Goal: Task Accomplishment & Management: Complete application form

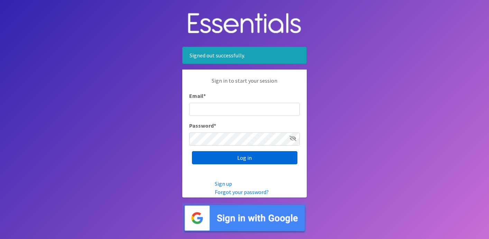
type input "[EMAIL_ADDRESS][DOMAIN_NAME]"
click at [238, 156] on input "Log in" at bounding box center [244, 157] width 105 height 13
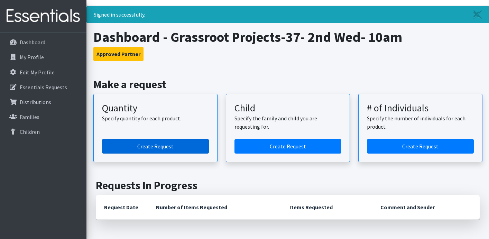
scroll to position [28, 0]
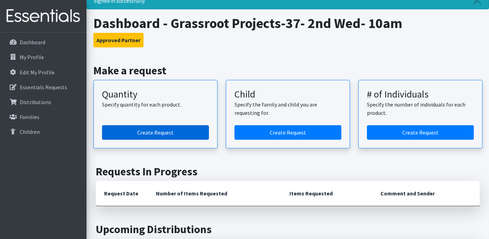
click at [142, 129] on link "Create Request" at bounding box center [155, 132] width 107 height 15
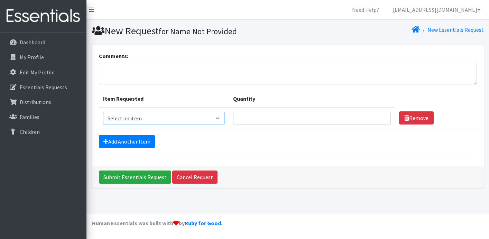
click at [225, 117] on select "Select an item Kids (Newborn) Kids (Size 1) Kids (Size 2) Kids (Size 3) Kids (S…" at bounding box center [164, 118] width 122 height 13
select select "3400"
click at [374, 115] on input "2" at bounding box center [312, 118] width 158 height 13
click at [374, 115] on input "3" at bounding box center [312, 118] width 158 height 13
click at [374, 115] on input "4" at bounding box center [312, 118] width 158 height 13
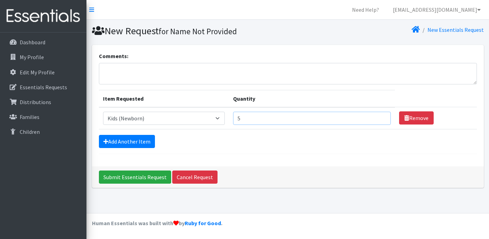
click at [374, 115] on input "5" at bounding box center [312, 118] width 158 height 13
click at [374, 115] on input "6" at bounding box center [312, 118] width 158 height 13
click at [374, 115] on input "7" at bounding box center [312, 118] width 158 height 13
type input "8"
click at [374, 115] on input "8" at bounding box center [312, 118] width 158 height 13
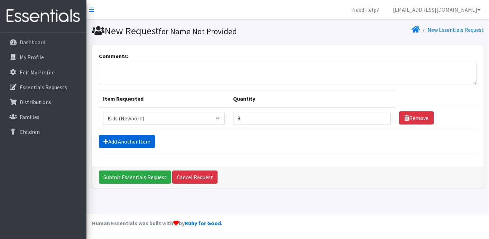
click at [122, 139] on link "Add Another Item" at bounding box center [127, 141] width 56 height 13
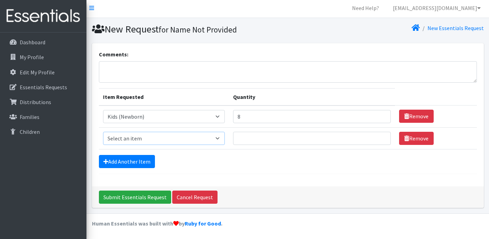
click at [225, 136] on select "Select an item Kids (Newborn) Kids (Size 1) Kids (Size 2) Kids (Size 3) Kids (S…" at bounding box center [164, 138] width 122 height 13
select select "3420"
click at [375, 135] on input "1" at bounding box center [312, 138] width 158 height 13
click at [375, 135] on input "2" at bounding box center [312, 138] width 158 height 13
click at [375, 135] on input "3" at bounding box center [312, 138] width 158 height 13
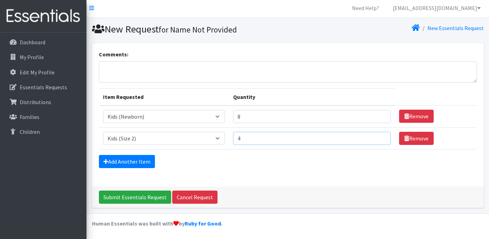
click at [375, 135] on input "4" at bounding box center [312, 138] width 158 height 13
click at [375, 135] on input "5" at bounding box center [312, 138] width 158 height 13
click at [375, 135] on input "6" at bounding box center [312, 138] width 158 height 13
click at [375, 135] on input "7" at bounding box center [312, 138] width 158 height 13
click at [375, 135] on input "15" at bounding box center [312, 138] width 158 height 13
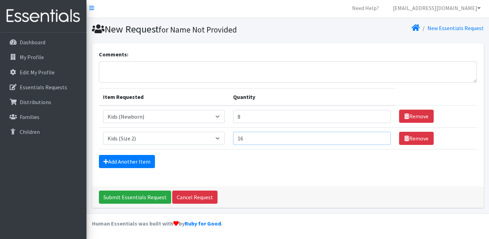
type input "16"
click at [375, 135] on input "16" at bounding box center [312, 138] width 158 height 13
click at [112, 164] on link "Add Another Item" at bounding box center [127, 161] width 56 height 13
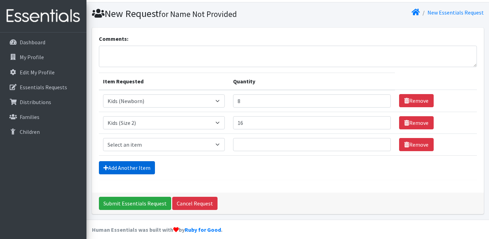
scroll to position [24, 0]
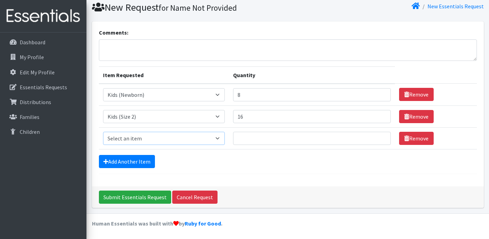
click at [225, 135] on select "Select an item Kids (Newborn) Kids (Size 1) Kids (Size 2) Kids (Size 3) Kids (S…" at bounding box center [164, 138] width 122 height 13
select select "3394"
click at [374, 136] on input "26" at bounding box center [312, 138] width 158 height 13
click at [375, 140] on input "25" at bounding box center [312, 138] width 158 height 13
type input "24"
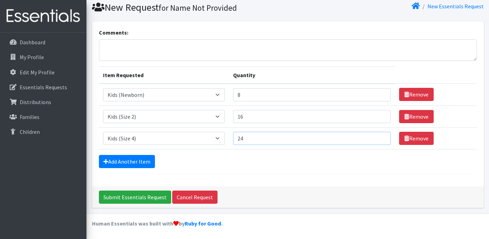
click at [375, 140] on input "24" at bounding box center [312, 138] width 158 height 13
click at [141, 161] on link "Add Another Item" at bounding box center [127, 161] width 56 height 13
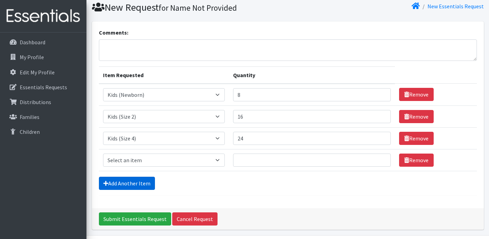
scroll to position [45, 0]
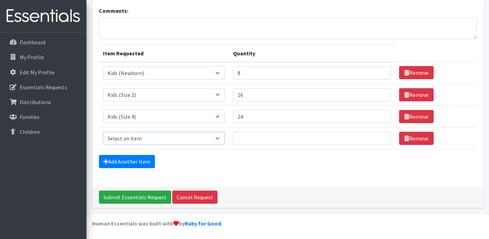
click at [225, 135] on select "Select an item Kids (Newborn) Kids (Size 1) Kids (Size 2) Kids (Size 3) Kids (S…" at bounding box center [164, 138] width 122 height 13
select select "3407"
click at [373, 136] on input "17" at bounding box center [312, 138] width 158 height 13
click at [373, 136] on input "18" at bounding box center [312, 138] width 158 height 13
click at [373, 136] on input "28" at bounding box center [312, 138] width 158 height 13
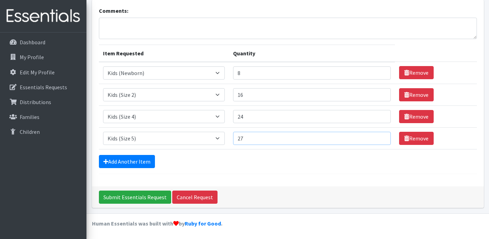
click at [375, 140] on input "27" at bounding box center [312, 138] width 158 height 13
type input "26"
click at [375, 140] on input "26" at bounding box center [312, 138] width 158 height 13
click at [138, 165] on link "Add Another Item" at bounding box center [127, 161] width 56 height 13
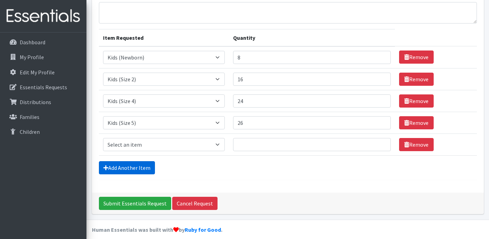
scroll to position [67, 0]
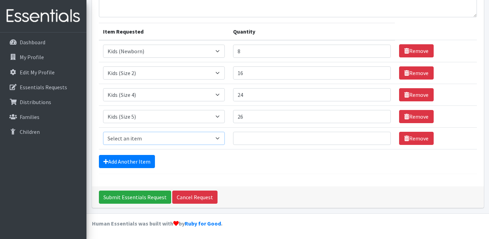
click at [225, 135] on select "Select an item Kids (Newborn) Kids (Size 1) Kids (Size 2) Kids (Size 3) Kids (S…" at bounding box center [164, 138] width 122 height 13
select select "3419"
click at [374, 135] on input "24" at bounding box center [312, 138] width 158 height 13
click at [374, 135] on input "25" at bounding box center [312, 138] width 158 height 13
type input "26"
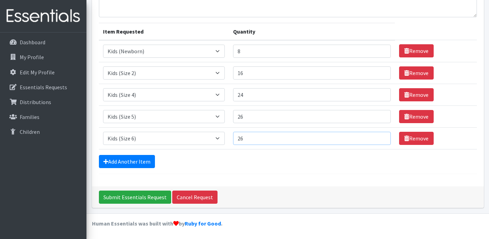
click at [374, 135] on input "26" at bounding box center [312, 138] width 158 height 13
click at [134, 160] on link "Add Another Item" at bounding box center [127, 161] width 56 height 13
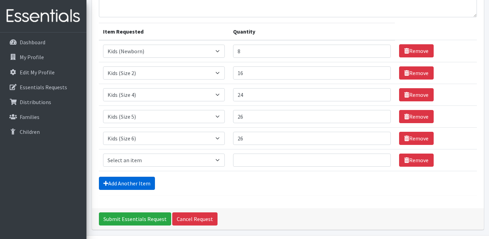
scroll to position [89, 0]
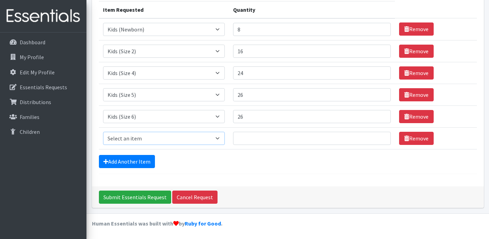
click at [225, 137] on select "Select an item Kids (Newborn) Kids (Size 1) Kids (Size 2) Kids (Size 3) Kids (S…" at bounding box center [164, 138] width 122 height 13
select select "3418"
click at [374, 135] on input "22" at bounding box center [312, 138] width 158 height 13
click at [374, 135] on input "23" at bounding box center [312, 138] width 158 height 13
click at [374, 135] on input "24" at bounding box center [312, 138] width 158 height 13
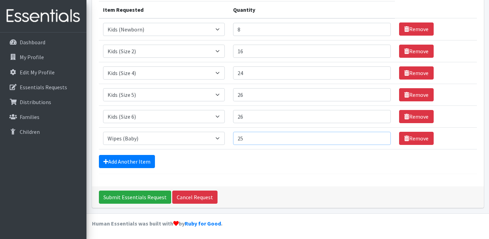
click at [374, 135] on input "25" at bounding box center [312, 138] width 158 height 13
click at [374, 135] on input "26" at bounding box center [312, 138] width 158 height 13
click at [374, 135] on input "27" at bounding box center [312, 138] width 158 height 13
click at [374, 135] on input "28" at bounding box center [312, 138] width 158 height 13
click at [374, 135] on input "29" at bounding box center [312, 138] width 158 height 13
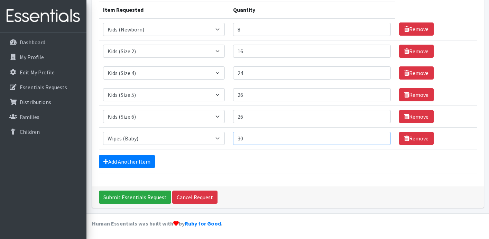
click at [374, 135] on input "30" at bounding box center [312, 138] width 158 height 13
type input "31"
click at [460, 7] on table "Item Requested Quantity Item Requested Select an item Kids (Newborn) Kids (Size…" at bounding box center [288, 75] width 378 height 148
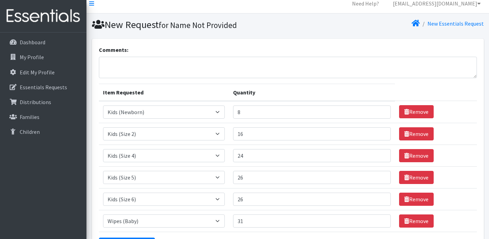
scroll to position [0, 0]
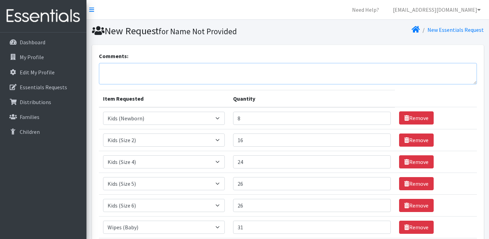
click at [139, 68] on textarea "Comments:" at bounding box center [288, 73] width 378 height 21
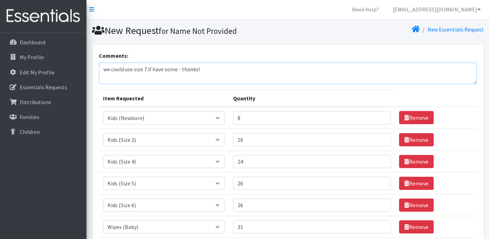
click at [176, 70] on textarea "we could use size 7 if have some - thanks!" at bounding box center [288, 73] width 378 height 21
type textarea "we could use size 7 if have - thanks!"
type input "30"
click at [373, 229] on input "30" at bounding box center [312, 226] width 158 height 13
click at [359, 70] on textarea "we could use size 7 if have - thanks!" at bounding box center [288, 73] width 378 height 21
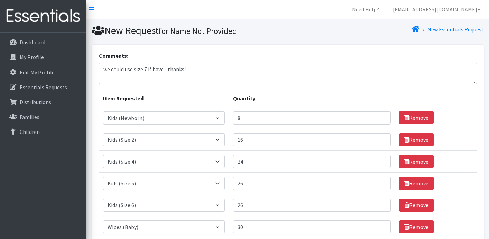
click at [481, 133] on div "Comments: we could use size 7 if have - thanks! Item Requested Quantity Item Re…" at bounding box center [288, 160] width 392 height 230
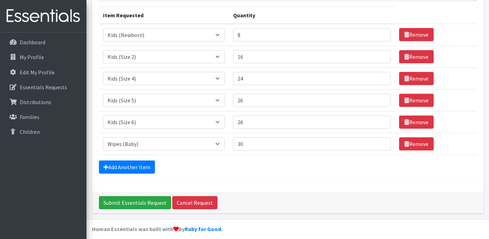
scroll to position [89, 0]
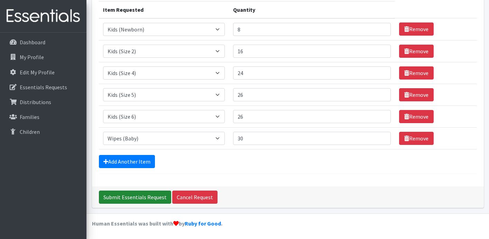
click at [137, 196] on input "Submit Essentials Request" at bounding box center [135, 196] width 72 height 13
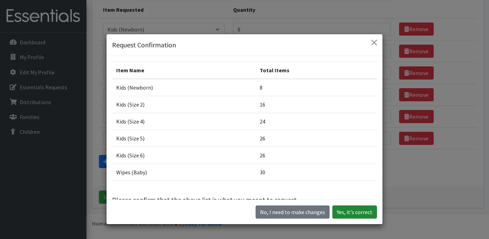
click at [359, 211] on button "Yes, it's correct" at bounding box center [354, 211] width 45 height 13
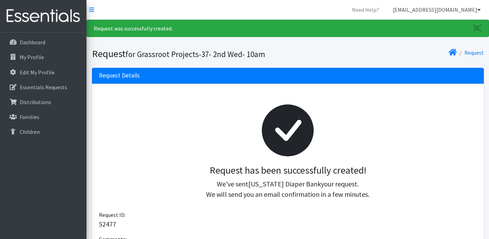
click at [479, 9] on icon at bounding box center [478, 10] width 3 height 6
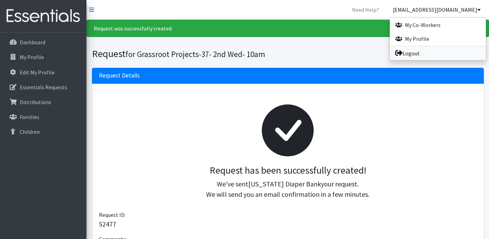
click at [408, 49] on link "Logout" at bounding box center [438, 53] width 96 height 14
